Goal: Information Seeking & Learning: Check status

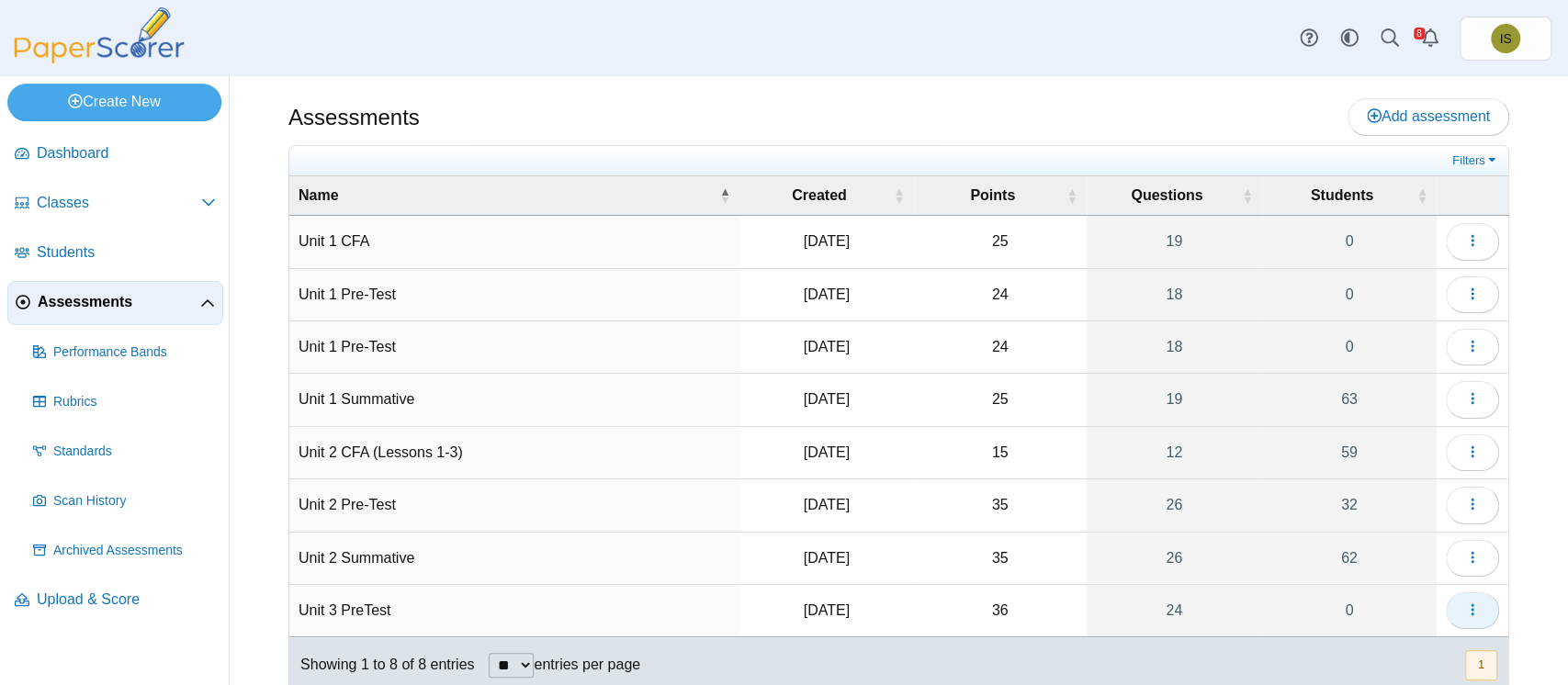
click at [1470, 610] on use "button" at bounding box center [1471, 609] width 3 height 11
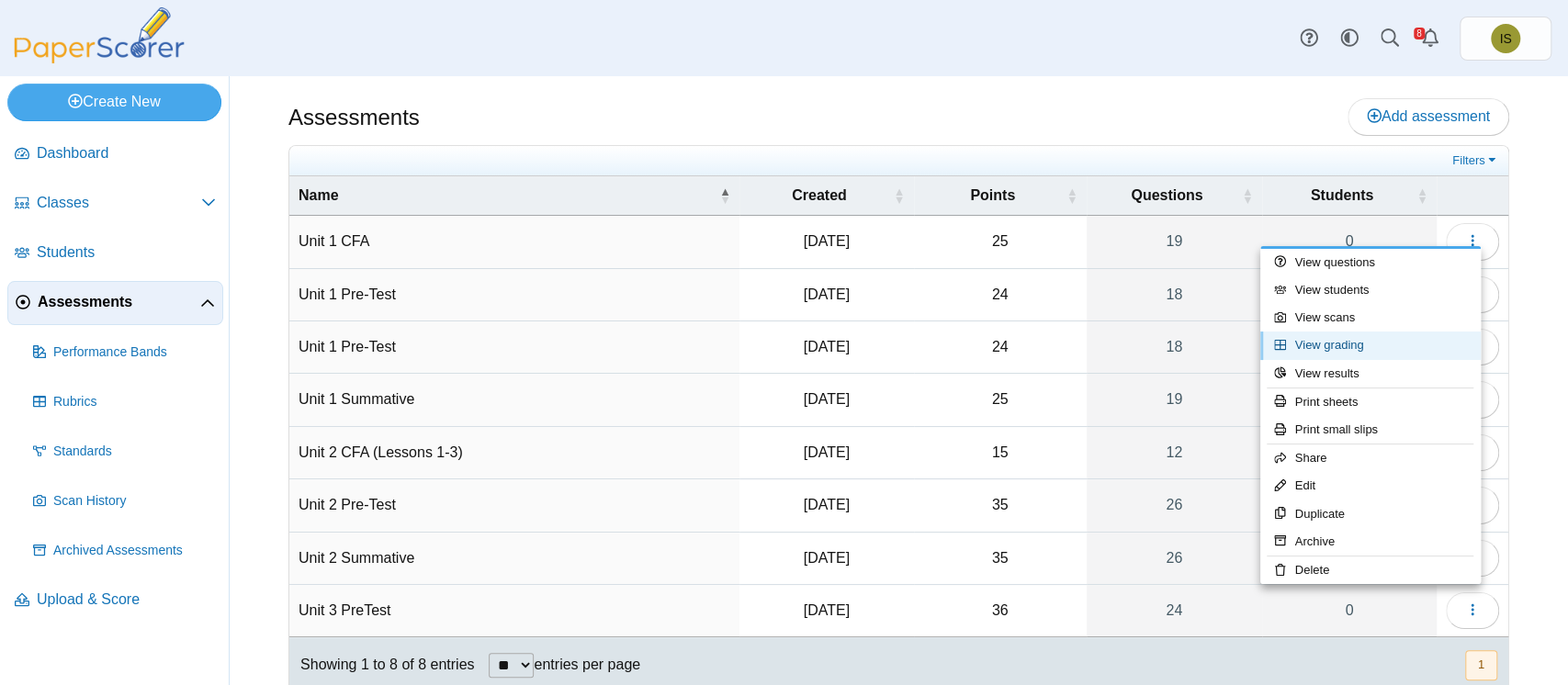
click at [1370, 345] on link "View grading" at bounding box center [1371, 344] width 220 height 28
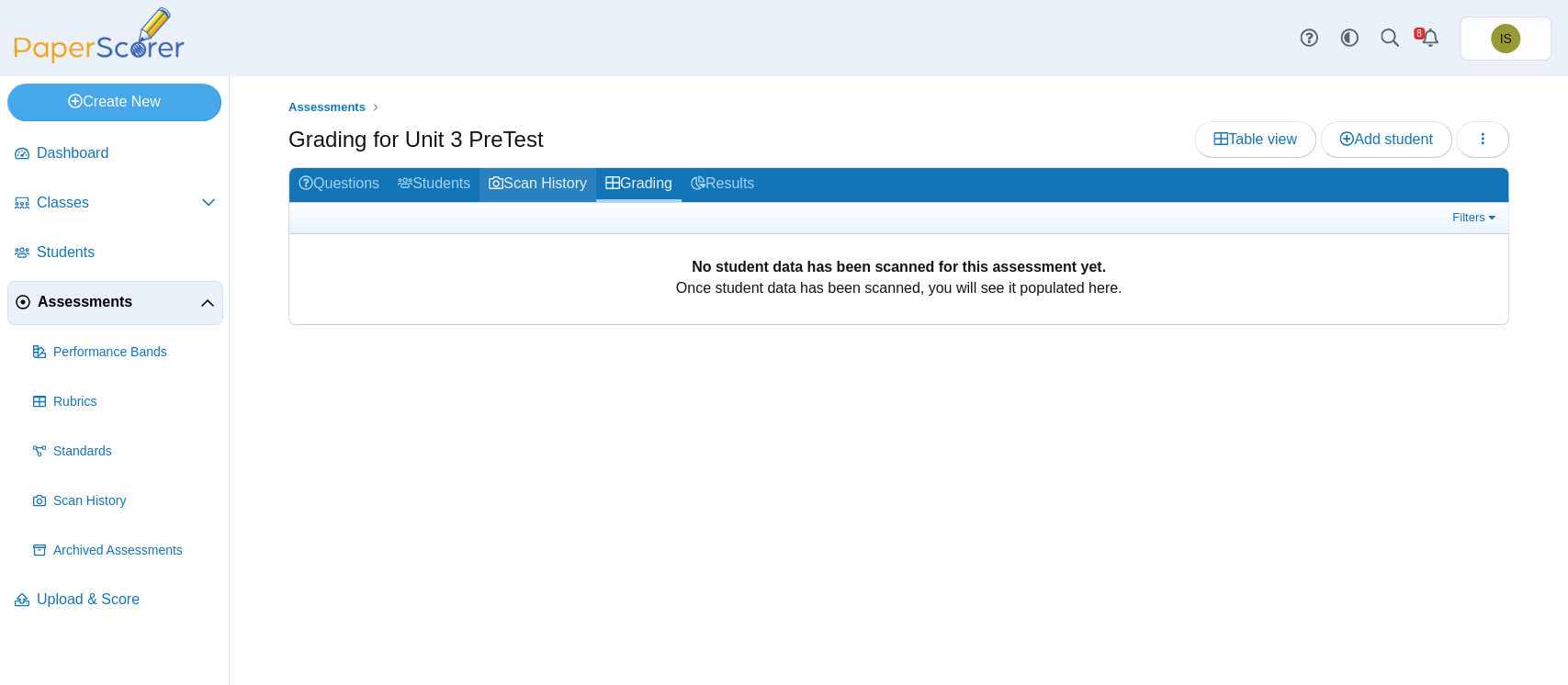
click at [546, 179] on link "Scan History" at bounding box center [538, 186] width 117 height 34
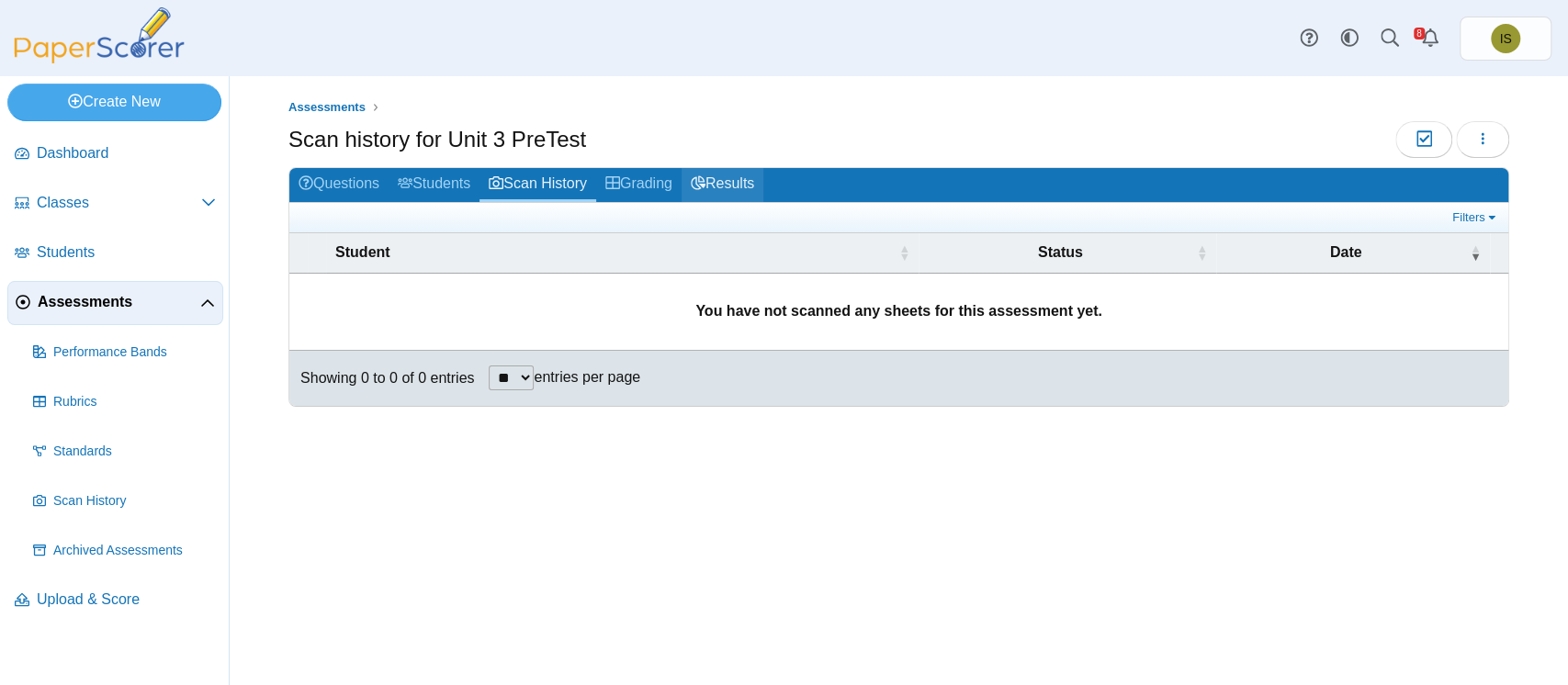
click at [756, 179] on link "Results" at bounding box center [722, 186] width 81 height 34
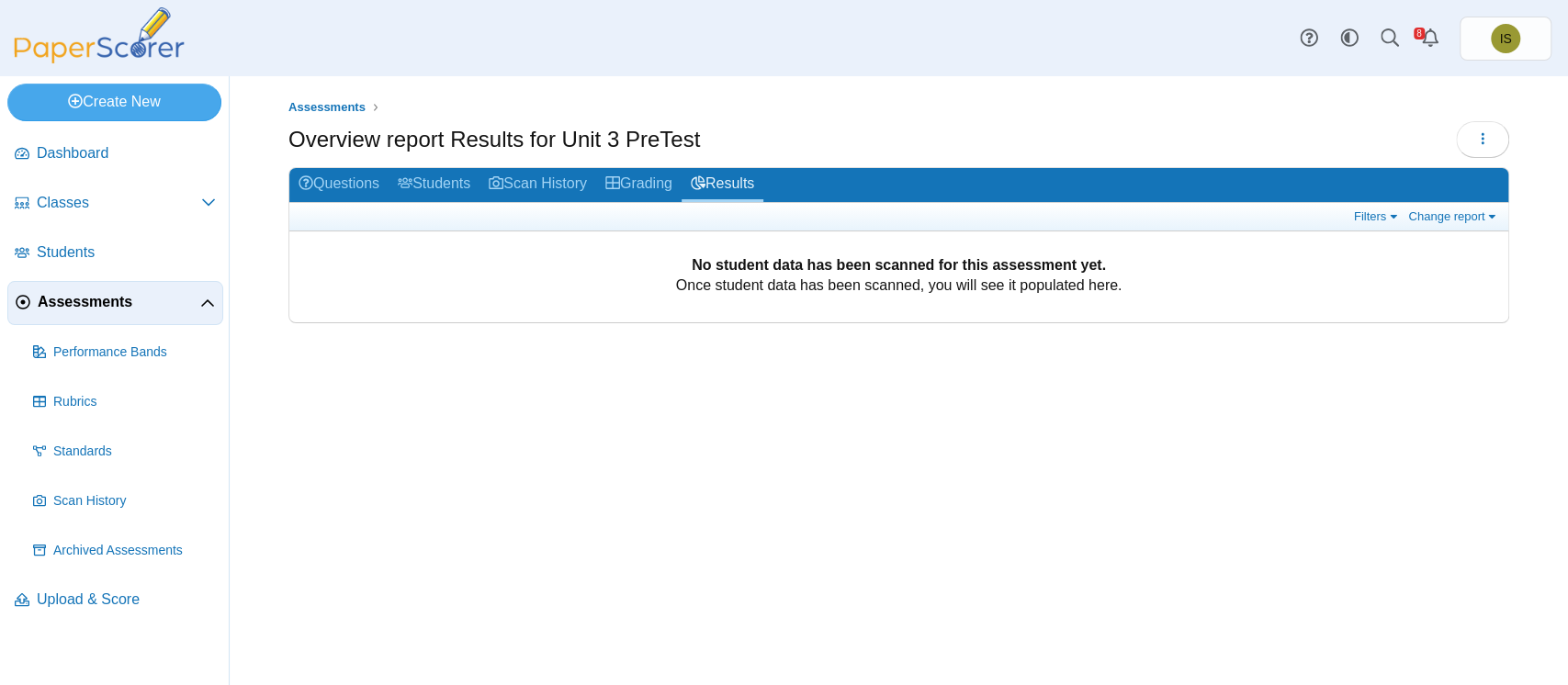
click at [56, 305] on span "Assessments" at bounding box center [119, 301] width 163 height 20
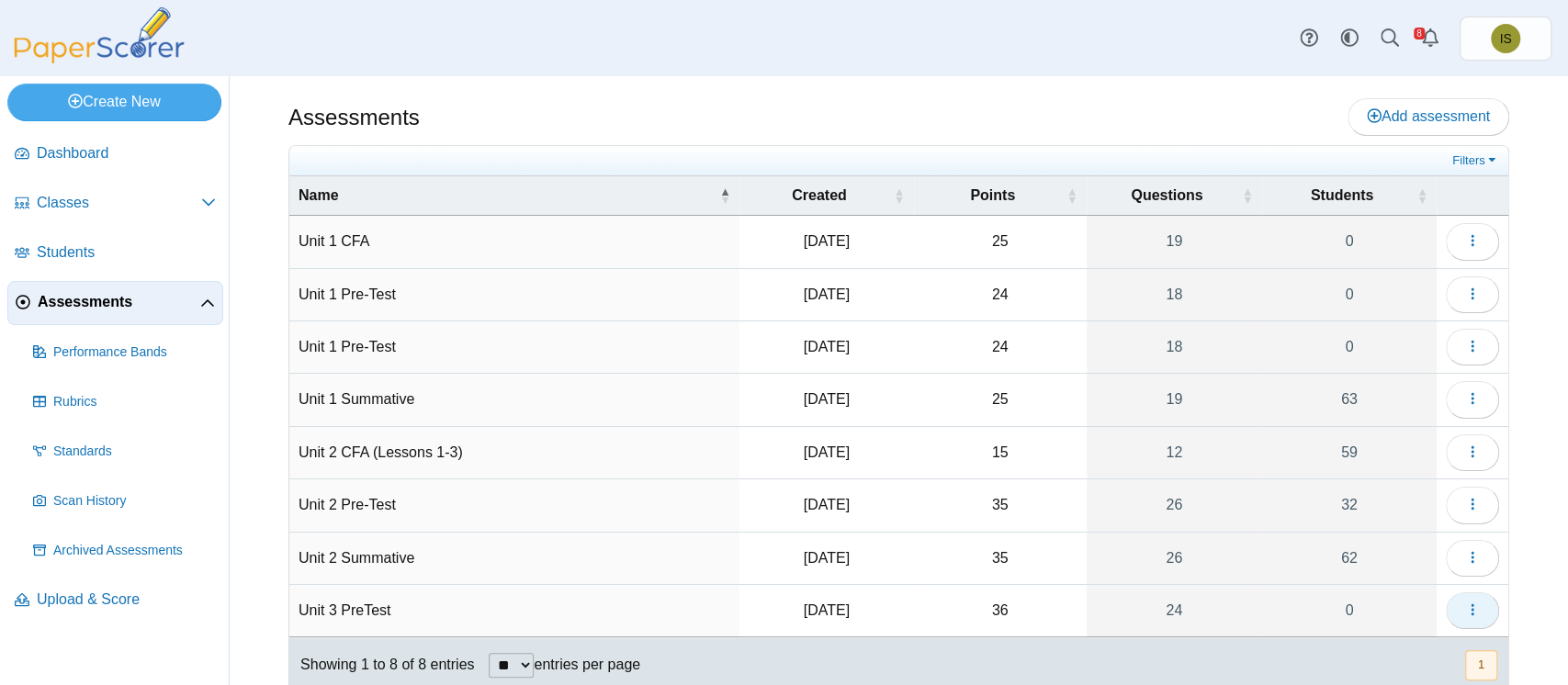
click at [1445, 608] on button "button" at bounding box center [1472, 610] width 54 height 36
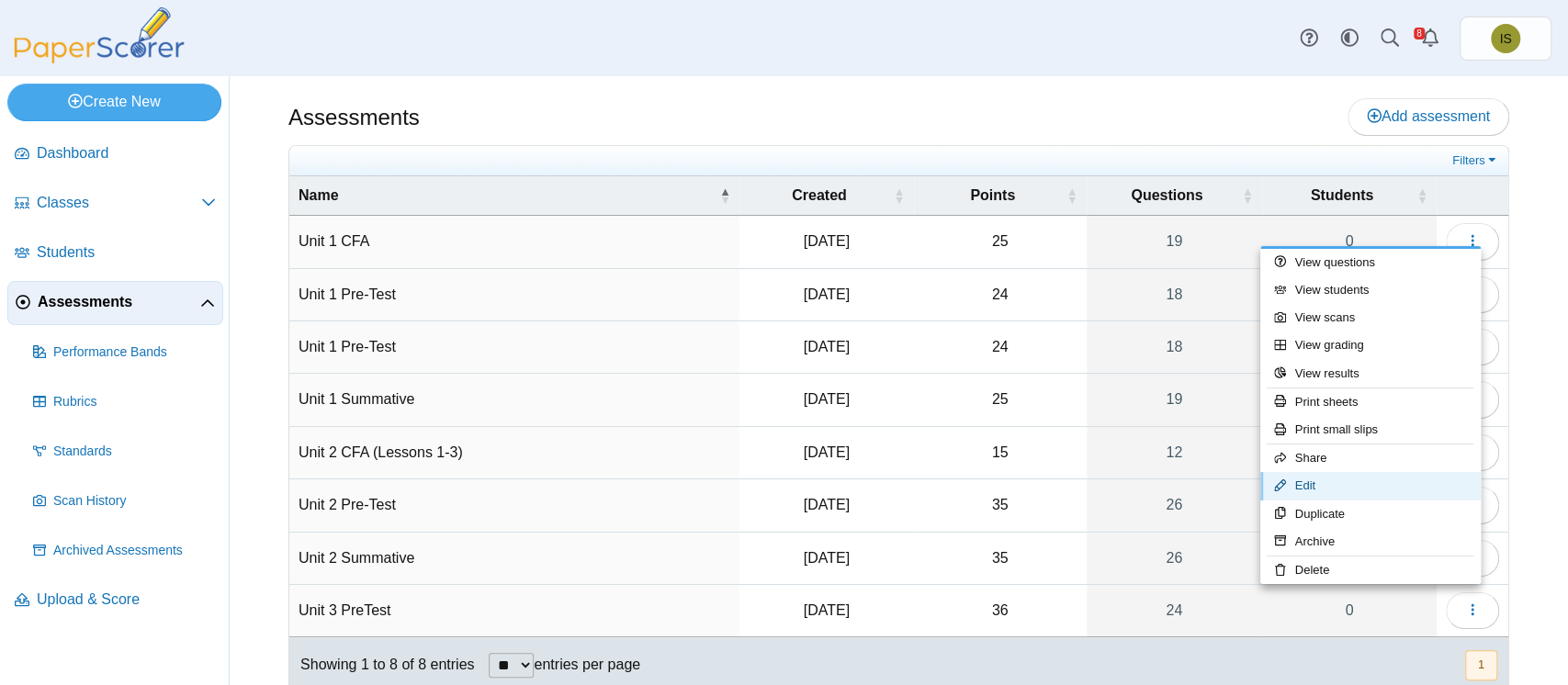
click at [1340, 493] on link "Edit" at bounding box center [1371, 485] width 220 height 28
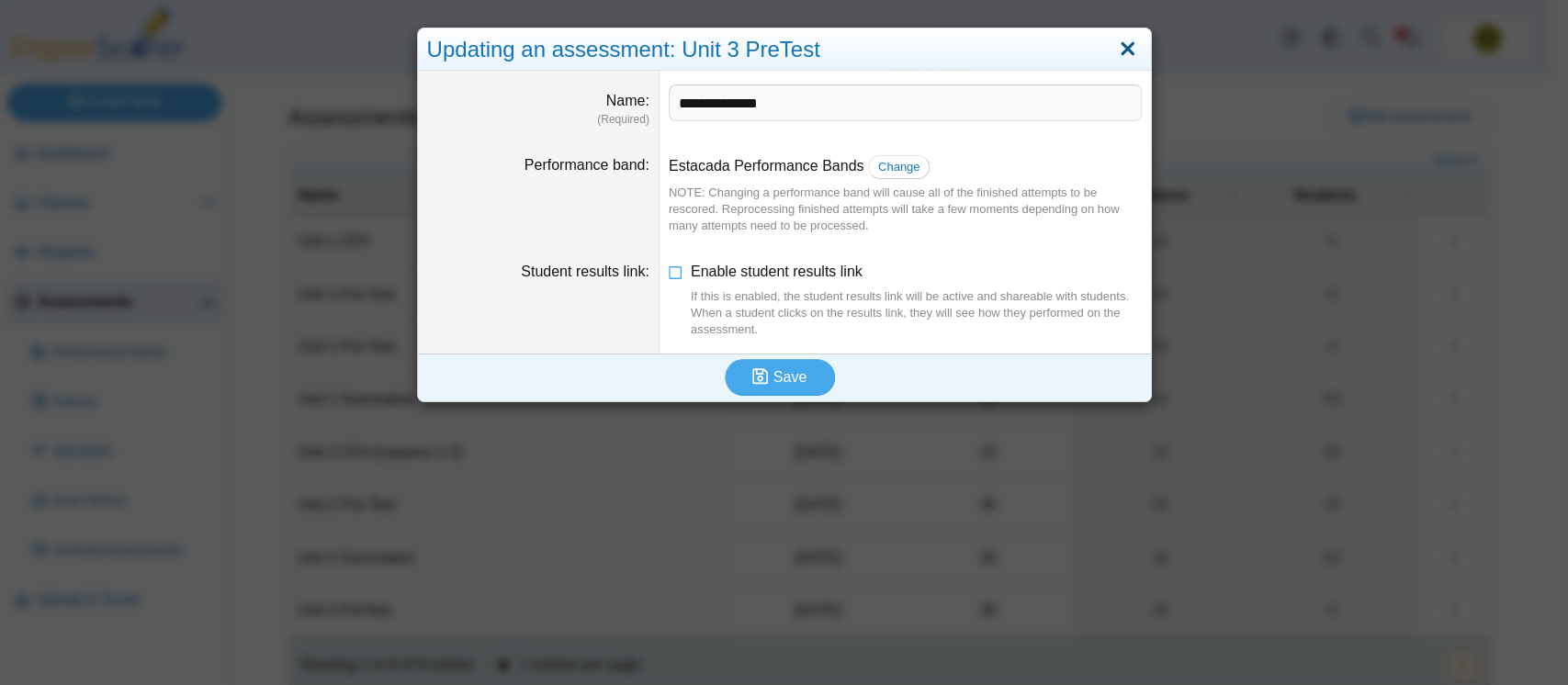
click at [1113, 40] on link "Close" at bounding box center [1128, 50] width 29 height 32
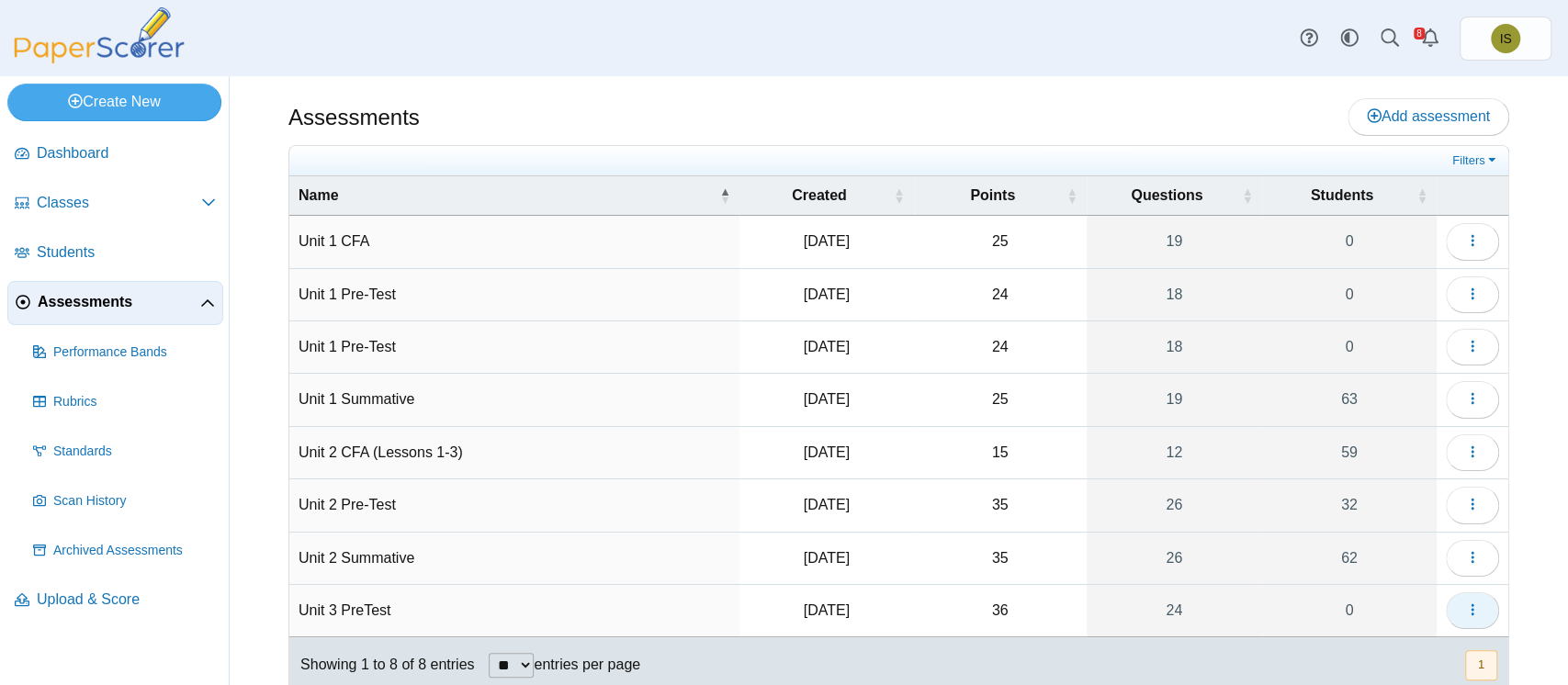
click at [1466, 603] on span "button" at bounding box center [1472, 610] width 14 height 15
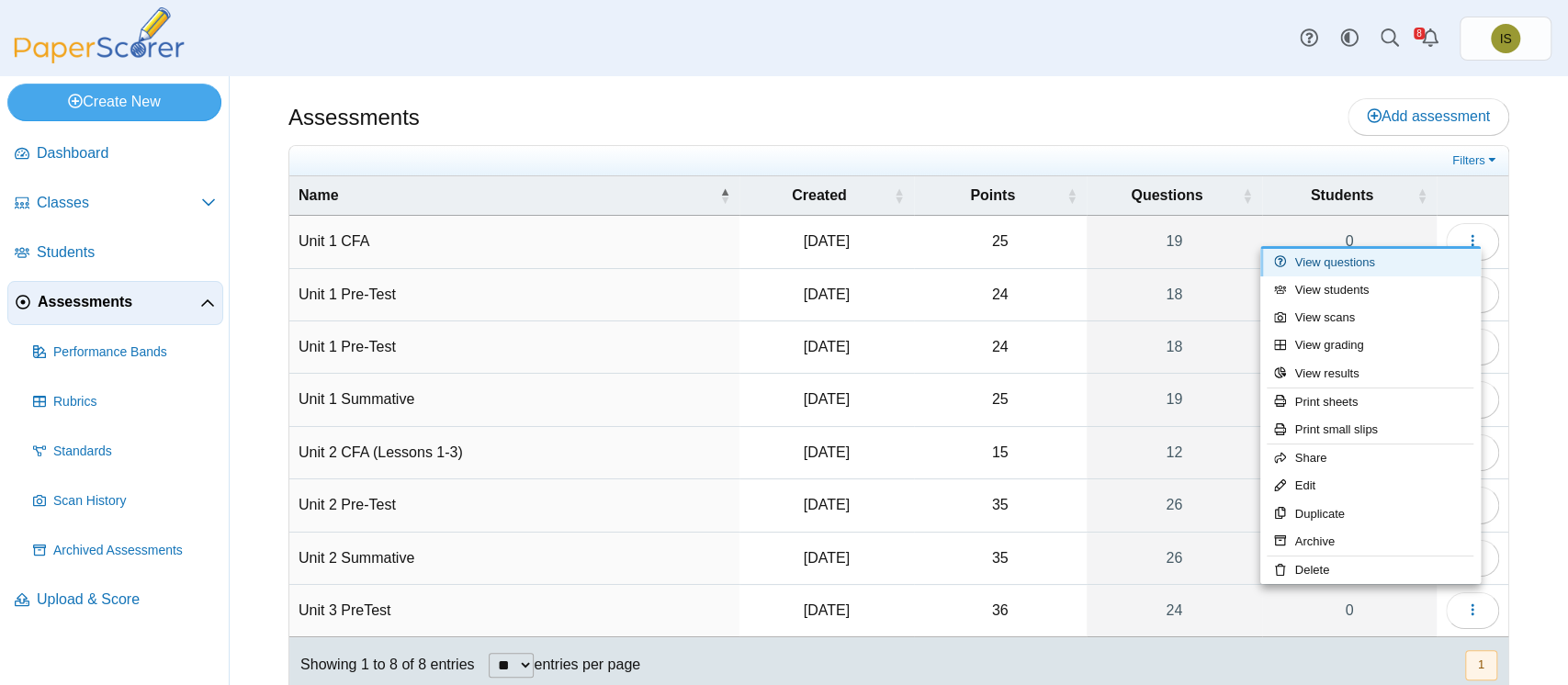
click at [1362, 260] on link "View questions" at bounding box center [1371, 262] width 220 height 28
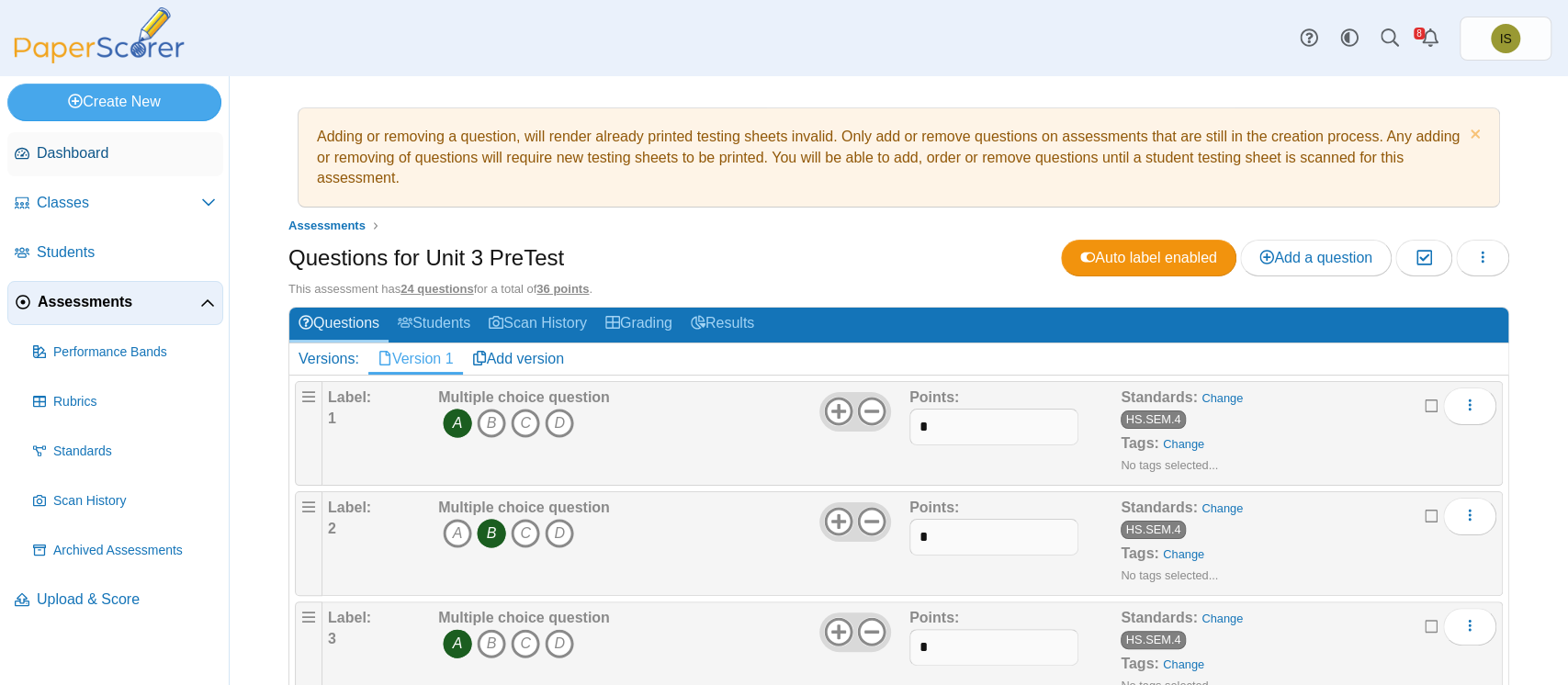
click at [72, 160] on span "Dashboard" at bounding box center [125, 153] width 179 height 20
